Goal: Task Accomplishment & Management: Use online tool/utility

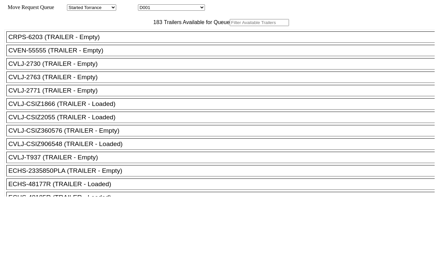
click at [177, 9] on select "D001 D002 D003 D004 D005 D006 D007 D008 D009 D010 D011 D012 D013 D014 D015 D016…" at bounding box center [171, 7] width 67 height 6
select select "3257"
click at [144, 5] on select "D001 D002 D003 D004 D005 D006 D007 D008 D009 D010 D011 D012 D013 D014 D015 D016…" at bounding box center [171, 7] width 67 height 6
click at [229, 26] on input "text" at bounding box center [258, 22] width 59 height 7
paste input "CAAU8880909"
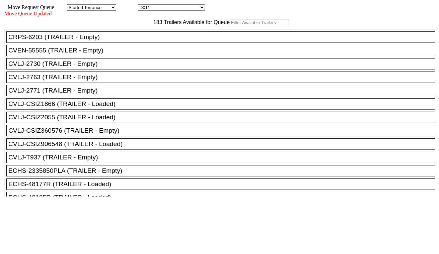
type input "CAAU8880909"
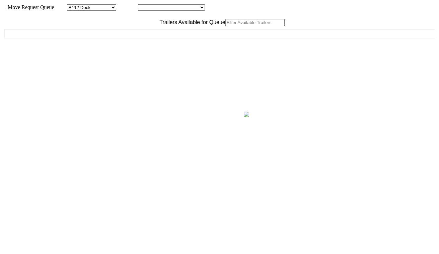
select select "121"
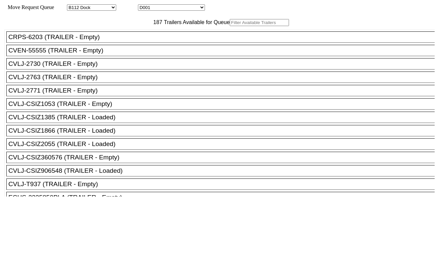
click at [165, 8] on select "D001 D002 D003 D004 D005 D006 D007 D008 D009 D010 D011 D012 D013 D014 D015 D016…" at bounding box center [171, 7] width 67 height 6
select select "3250"
click at [144, 5] on select "D001 D002 D003 D004 D005 D006 D007 D008 D009 D010 D011 D012 D013 D014 D015 D016…" at bounding box center [171, 7] width 67 height 6
click at [229, 26] on input "text" at bounding box center [258, 22] width 59 height 7
paste input "TRHU8466329"
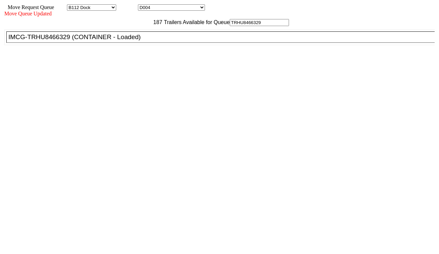
type input "TRHU8466329"
click at [141, 41] on div "IMCG-TRHU8466329 (CONTAINER - Loaded)" at bounding box center [223, 36] width 430 height 7
